Goal: Check status: Check status

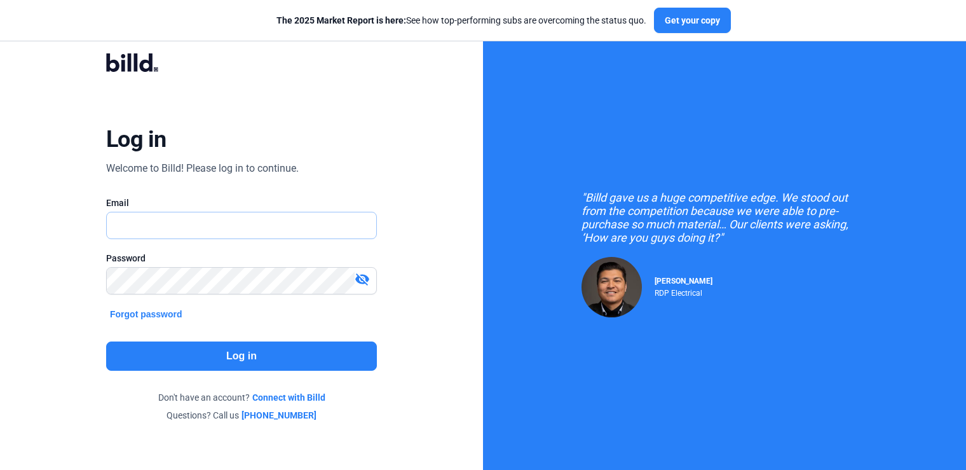
type input "[PERSON_NAME][EMAIL_ADDRESS][DOMAIN_NAME]"
click at [264, 361] on button "Log in" at bounding box center [241, 355] width 271 height 29
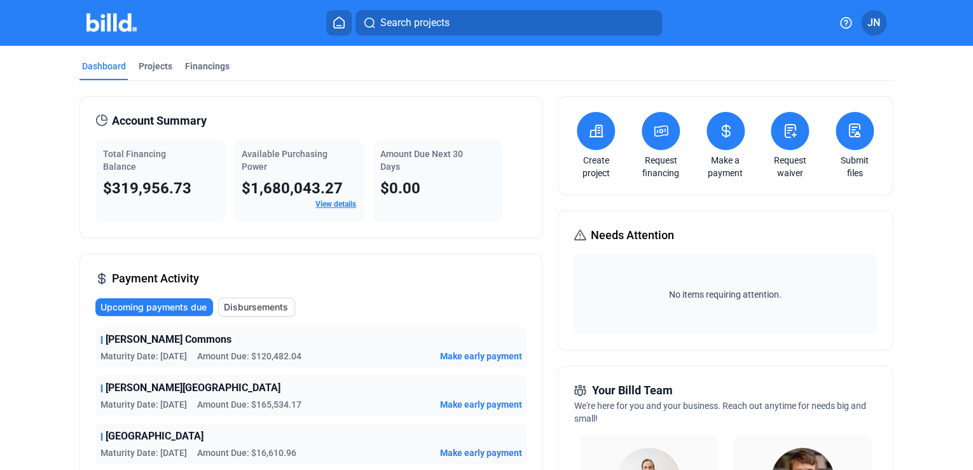
drag, startPoint x: 328, startPoint y: 193, endPoint x: 329, endPoint y: 203, distance: 10.9
click at [328, 196] on span "$1,680,043.27" at bounding box center [292, 188] width 101 height 18
click at [331, 203] on link "View details" at bounding box center [335, 204] width 41 height 9
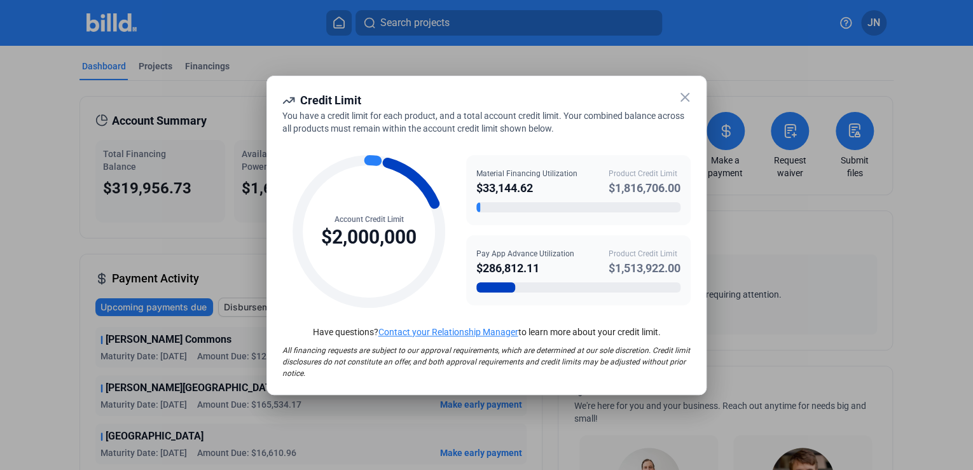
click at [686, 94] on icon at bounding box center [684, 97] width 15 height 15
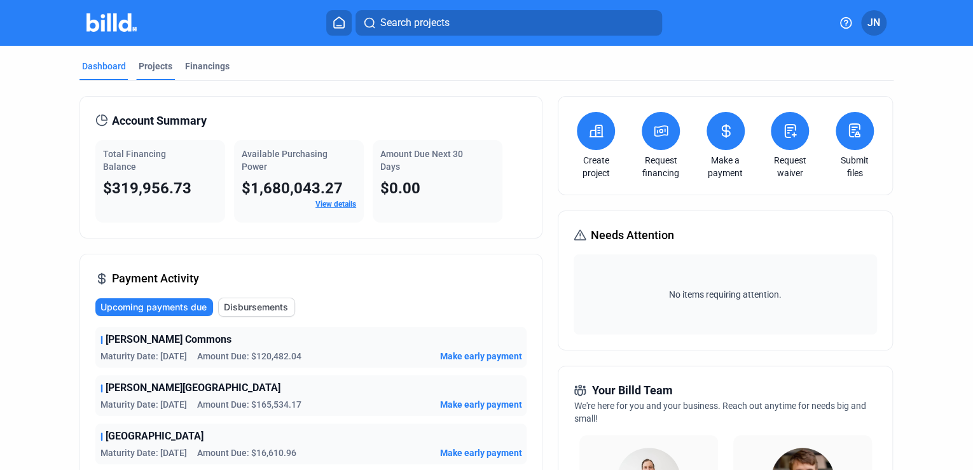
click at [152, 71] on div "Projects" at bounding box center [156, 66] width 34 height 13
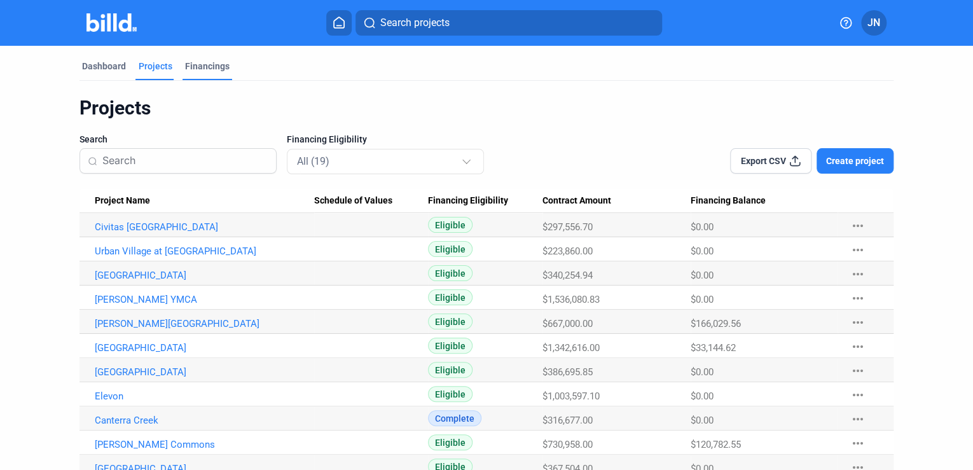
click at [200, 65] on div "Financings" at bounding box center [207, 66] width 45 height 13
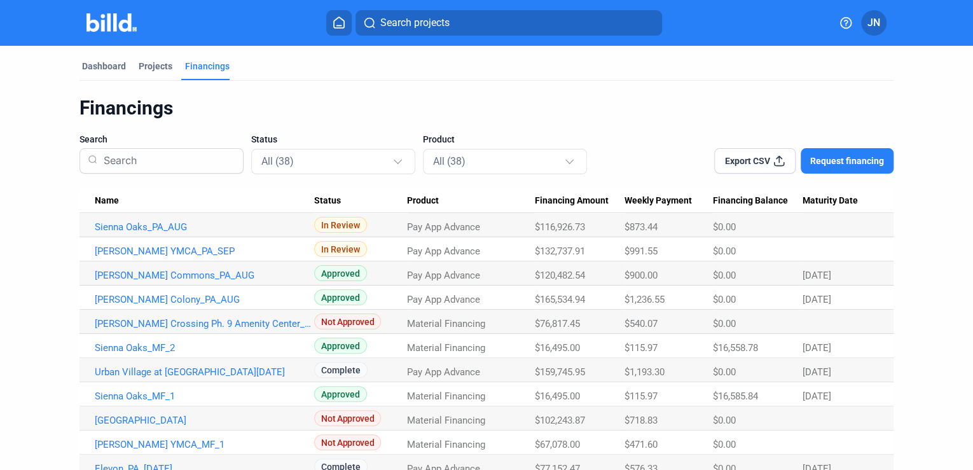
scroll to position [51, 0]
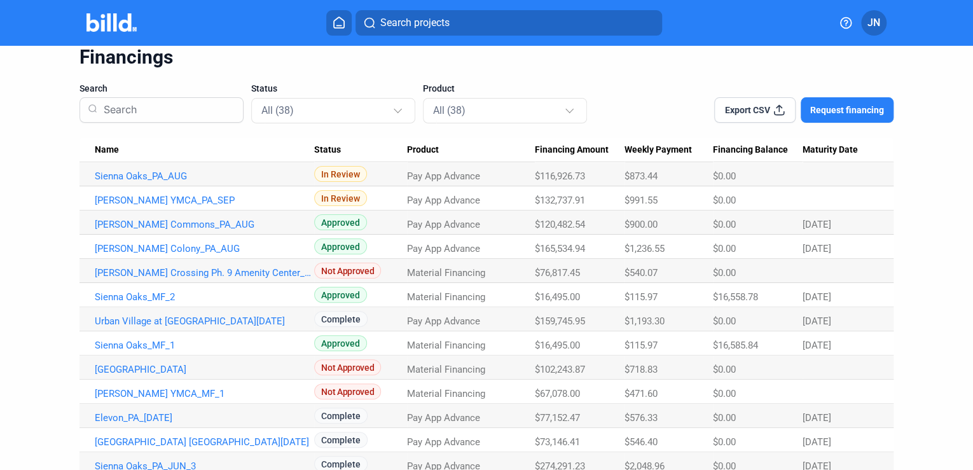
drag, startPoint x: 575, startPoint y: 496, endPoint x: 906, endPoint y: 257, distance: 408.5
click at [145, 175] on link "Sienna Oaks_PA_AUG" at bounding box center [204, 175] width 219 height 11
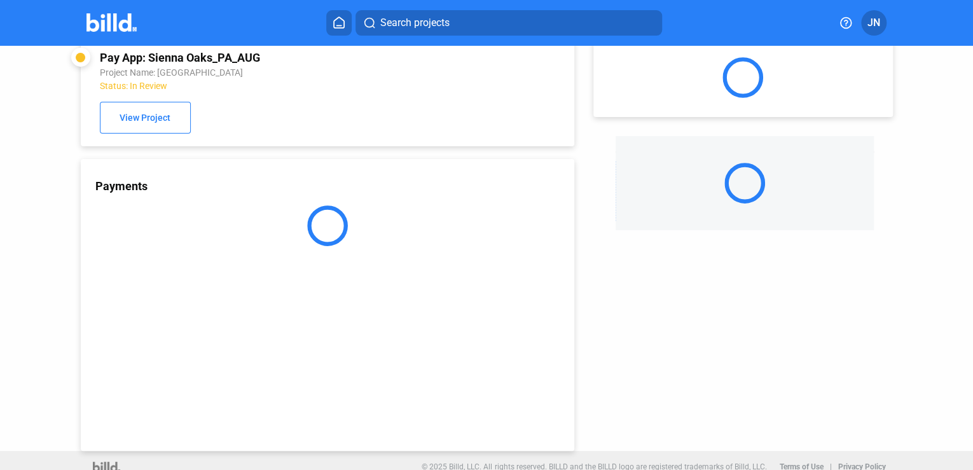
scroll to position [34, 0]
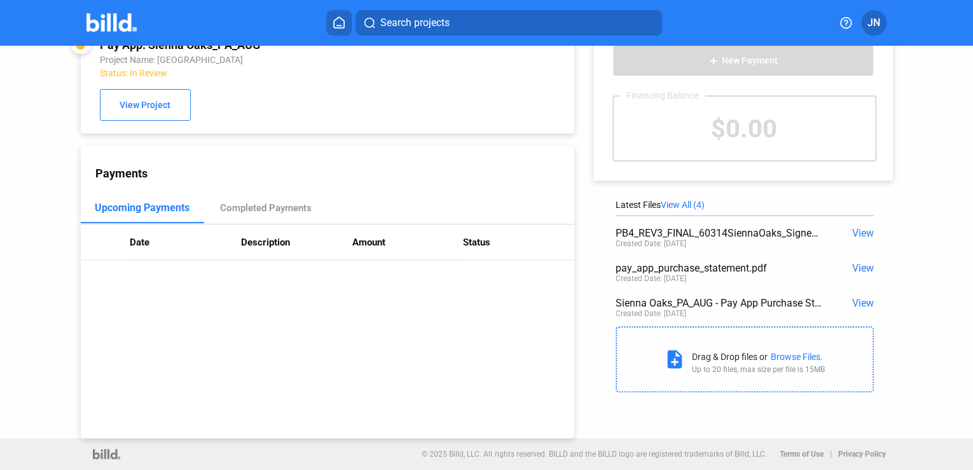
click at [855, 229] on span "View" at bounding box center [862, 233] width 22 height 12
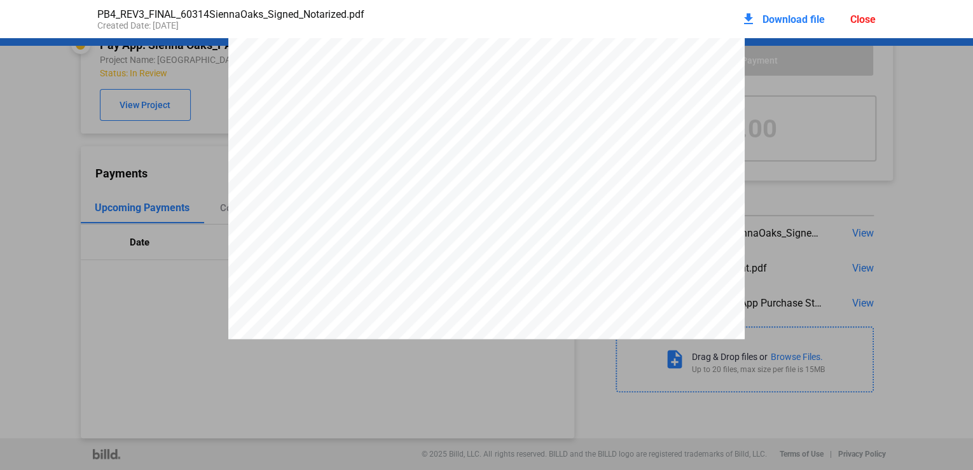
scroll to position [1061, 0]
click at [862, 18] on div "Close" at bounding box center [862, 19] width 25 height 12
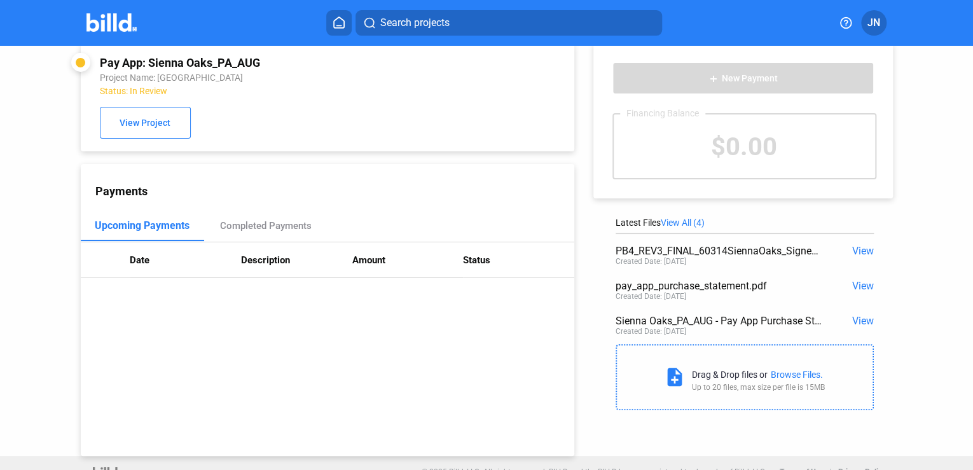
scroll to position [0, 0]
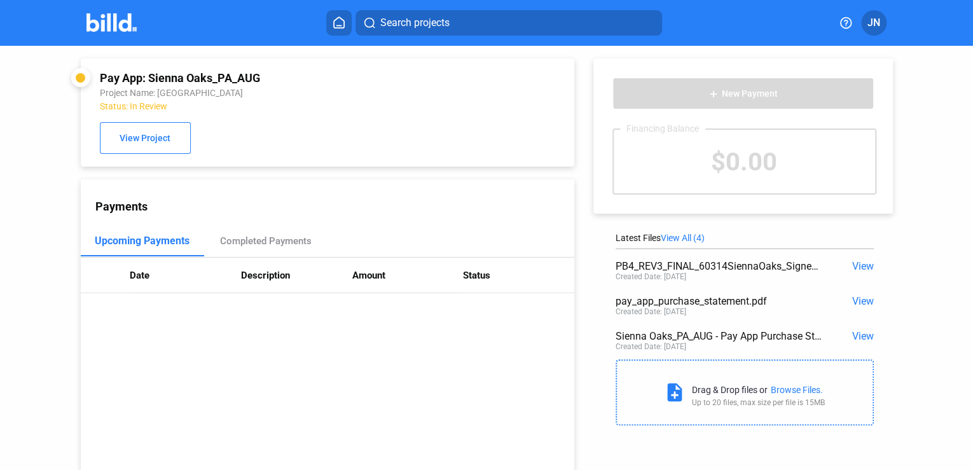
click at [687, 237] on span "View All (4)" at bounding box center [683, 238] width 44 height 10
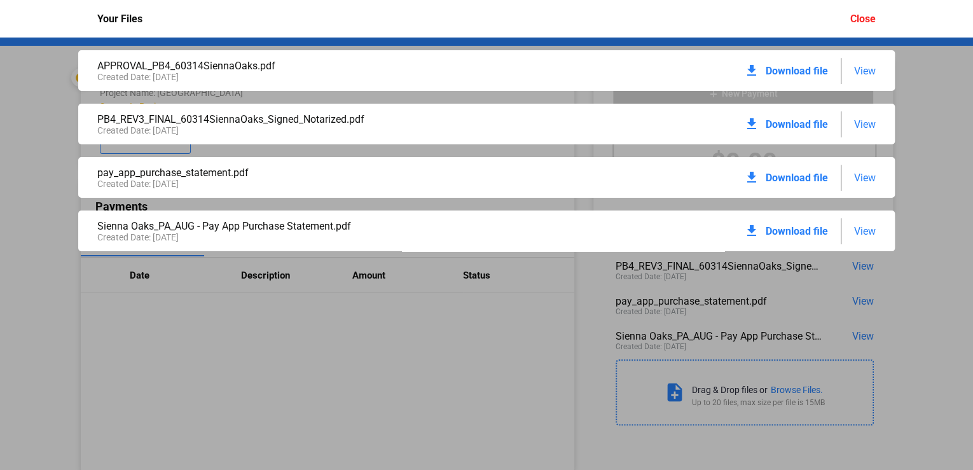
click at [864, 71] on span "View" at bounding box center [865, 71] width 22 height 12
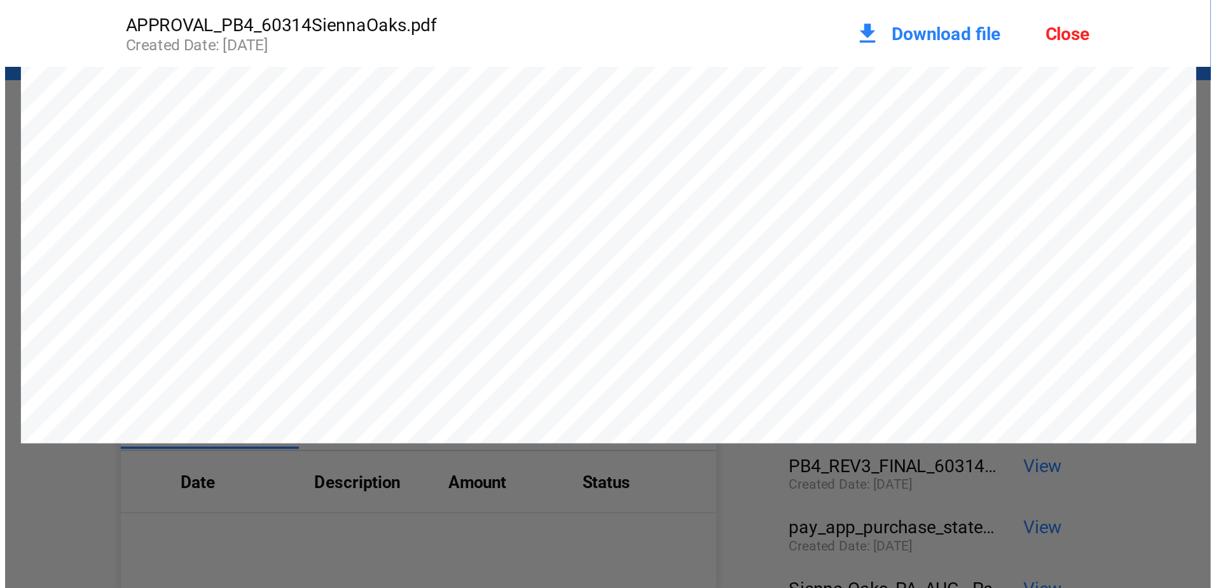
scroll to position [6, 0]
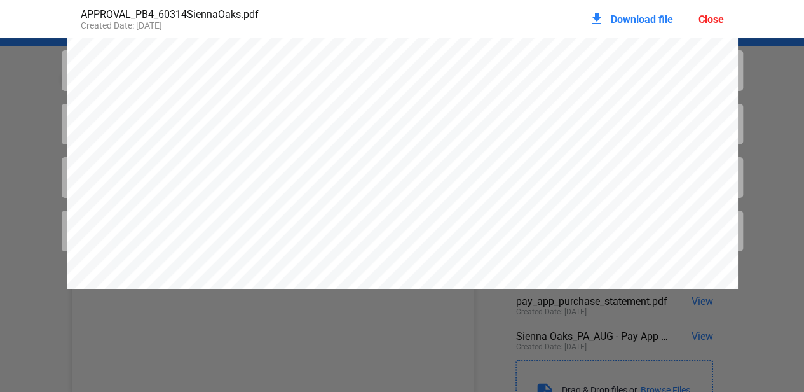
click at [729, 336] on pdf-viewer at bounding box center [402, 194] width 804 height 313
click at [717, 18] on div "Close" at bounding box center [711, 19] width 25 height 12
